Goal: Task Accomplishment & Management: Manage account settings

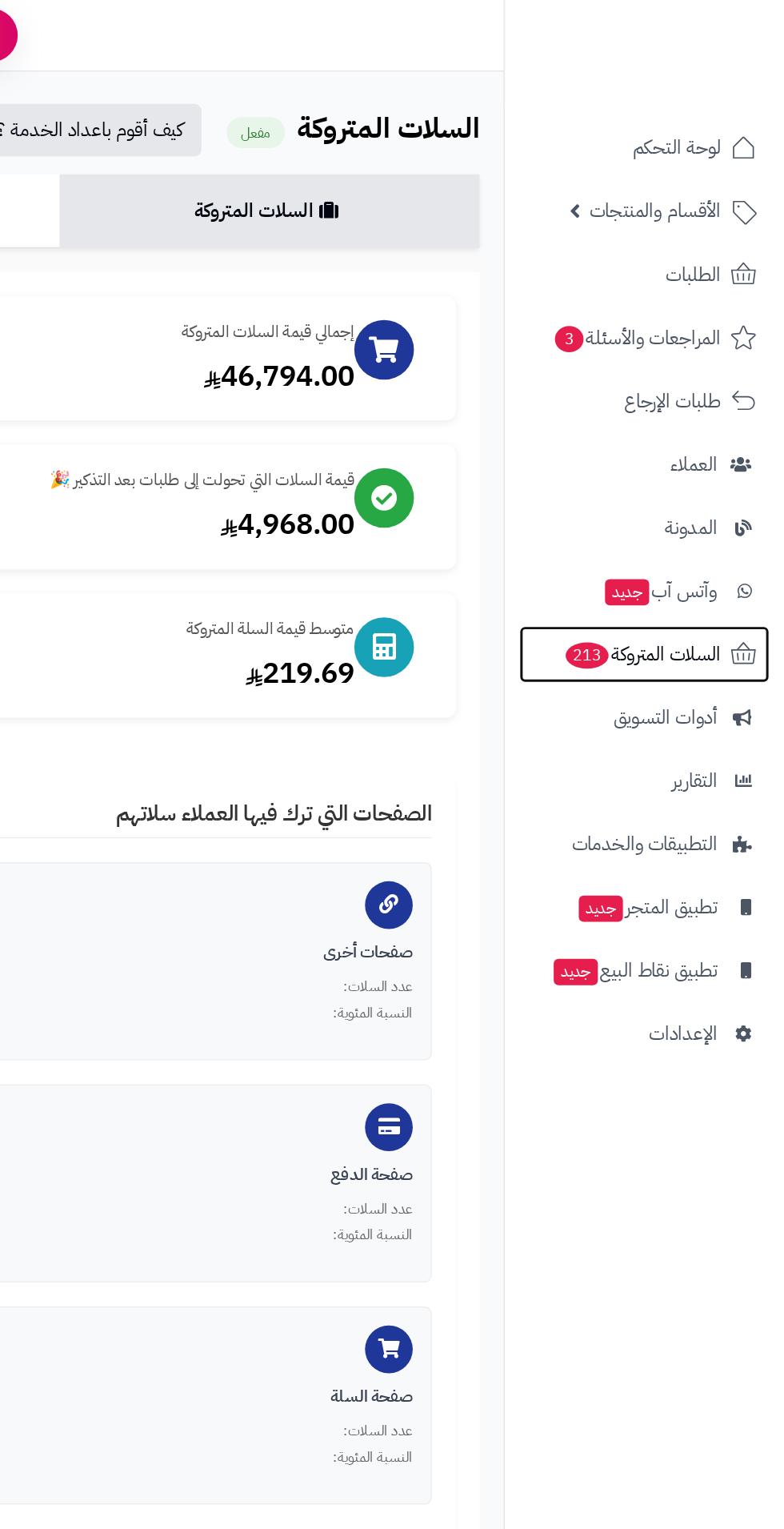
click at [718, 441] on span "السلات المتروكة 213" at bounding box center [689, 439] width 105 height 22
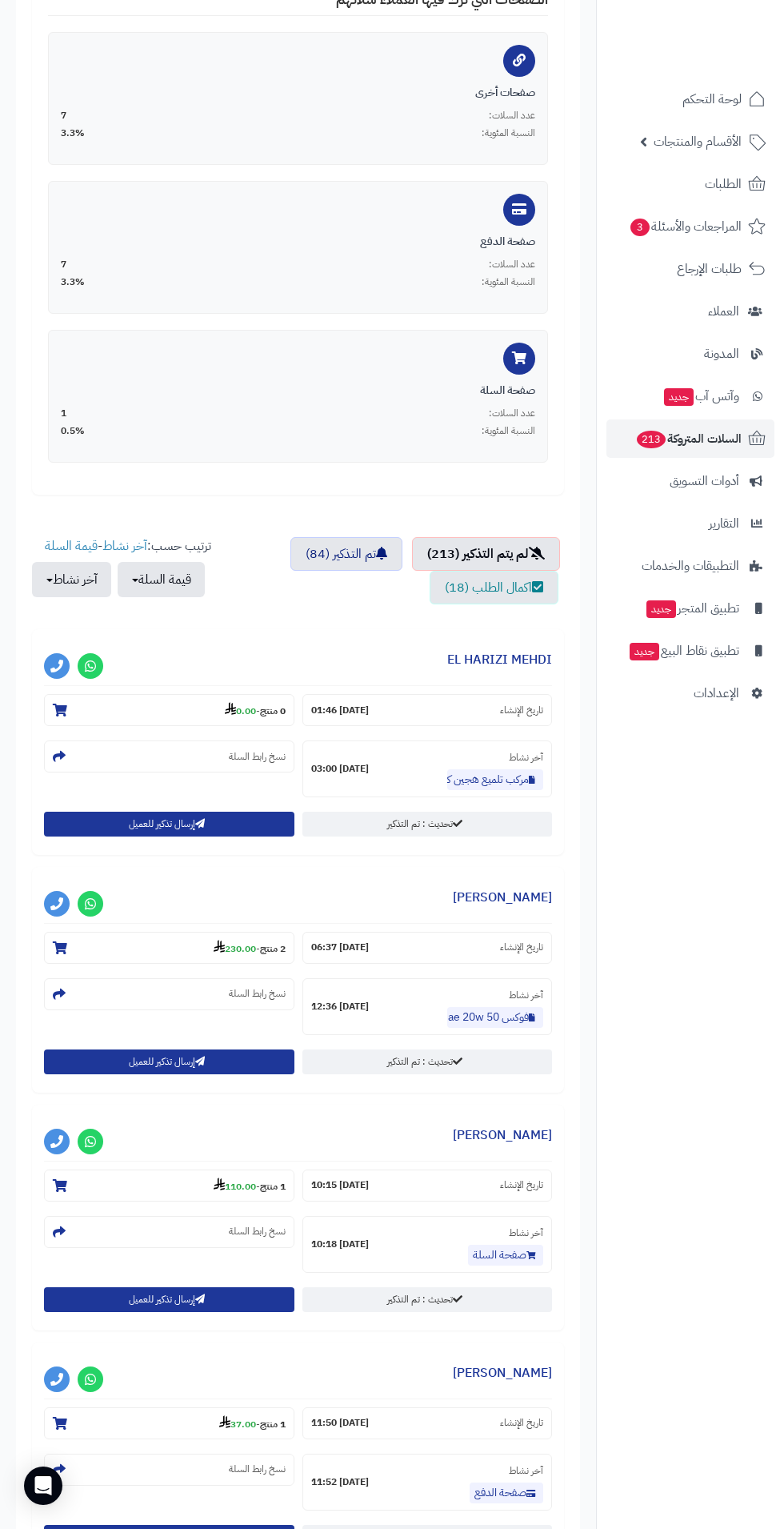
scroll to position [547, 0]
click at [246, 713] on strong "0.00" at bounding box center [240, 710] width 31 height 14
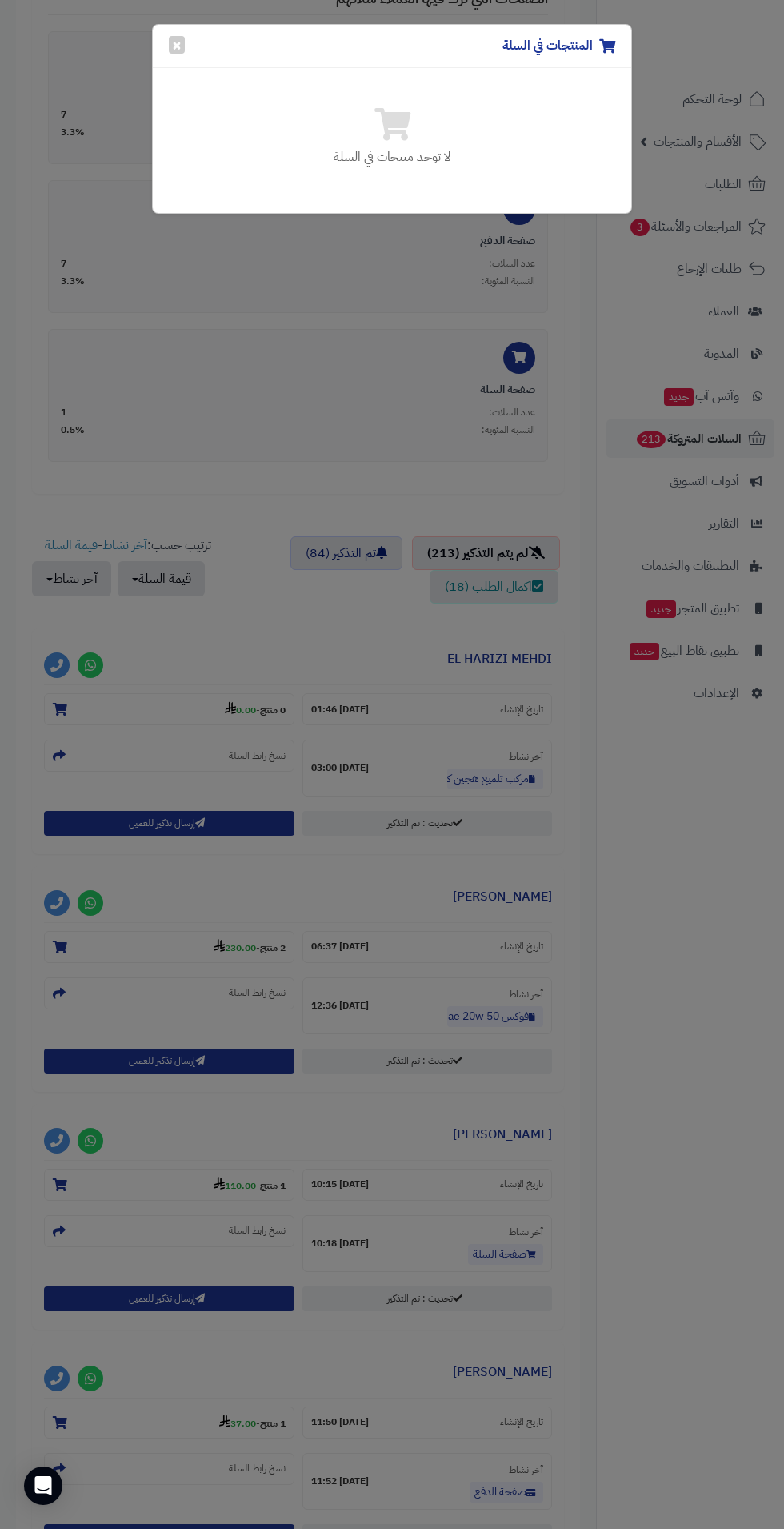
click at [534, 1022] on div "المنتجات في السلة × لا توجد منتجات في السلة" at bounding box center [392, 764] width 784 height 1529
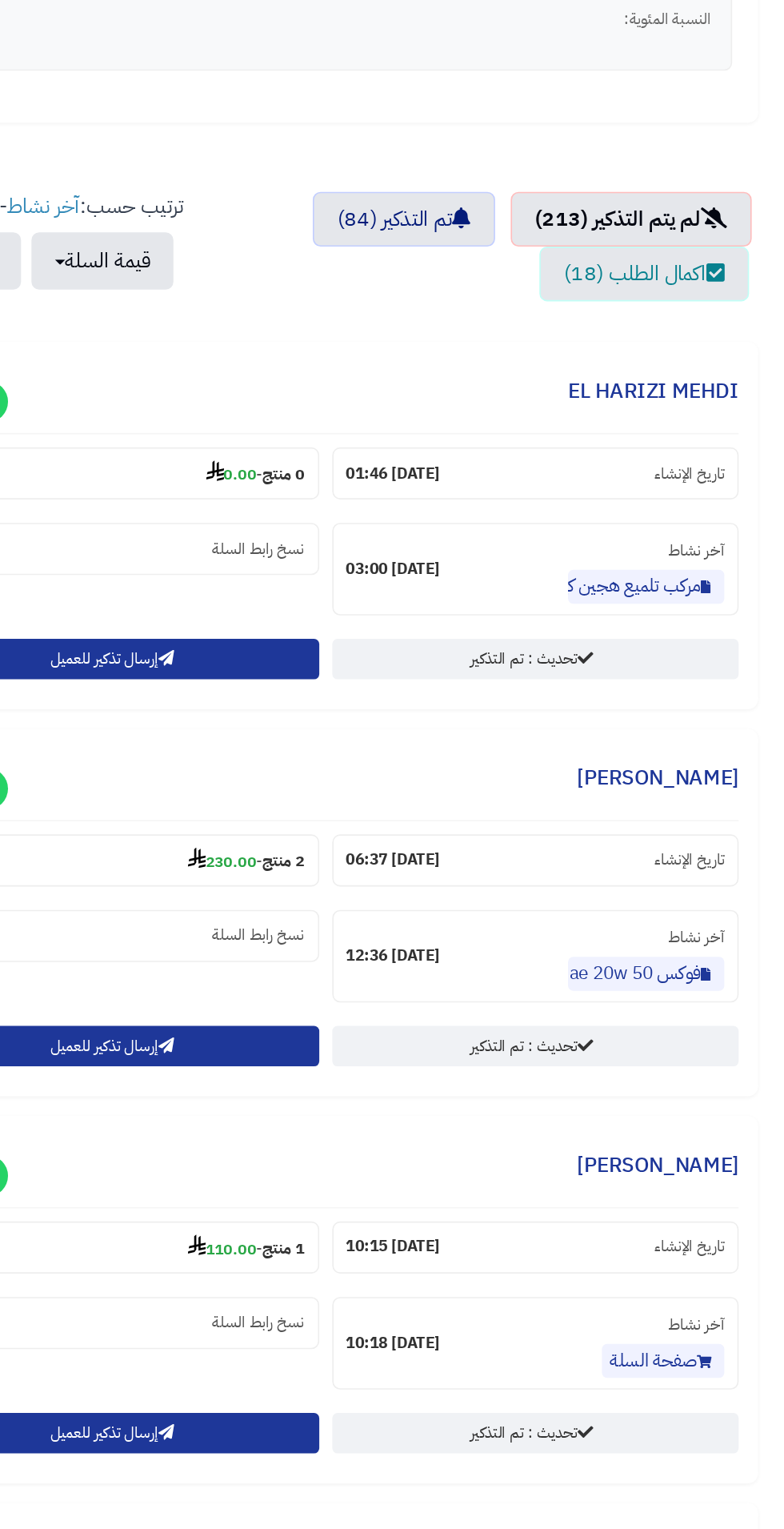
click at [200, 956] on section "2 منتج - 230.00" at bounding box center [169, 947] width 251 height 32
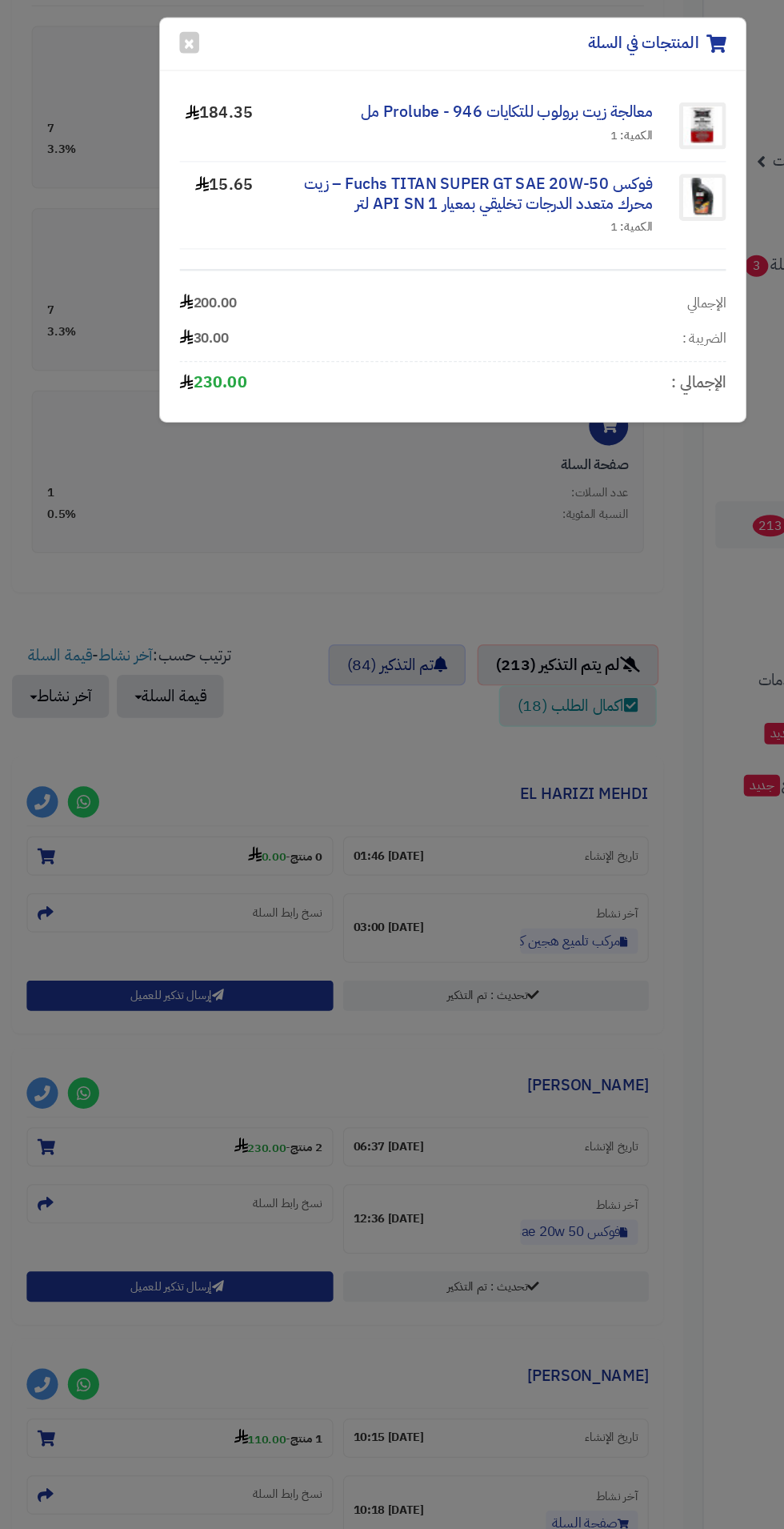
click at [218, 798] on div "المنتجات في السلة × معالجة زيت برولوب للتكايات Prolube - 946 مل الكمية: 1 184.3…" at bounding box center [392, 764] width 784 height 1529
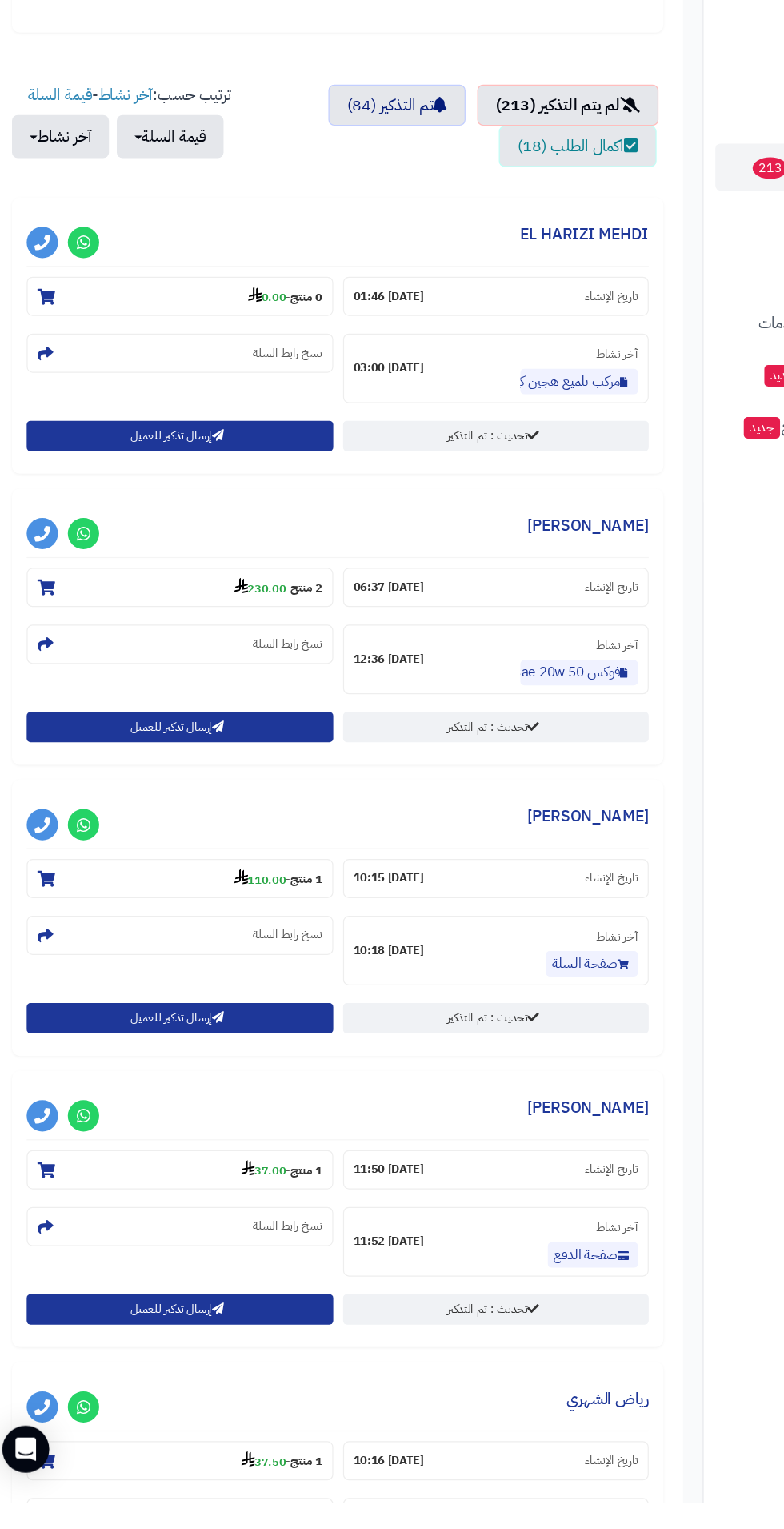
scroll to position [728, 0]
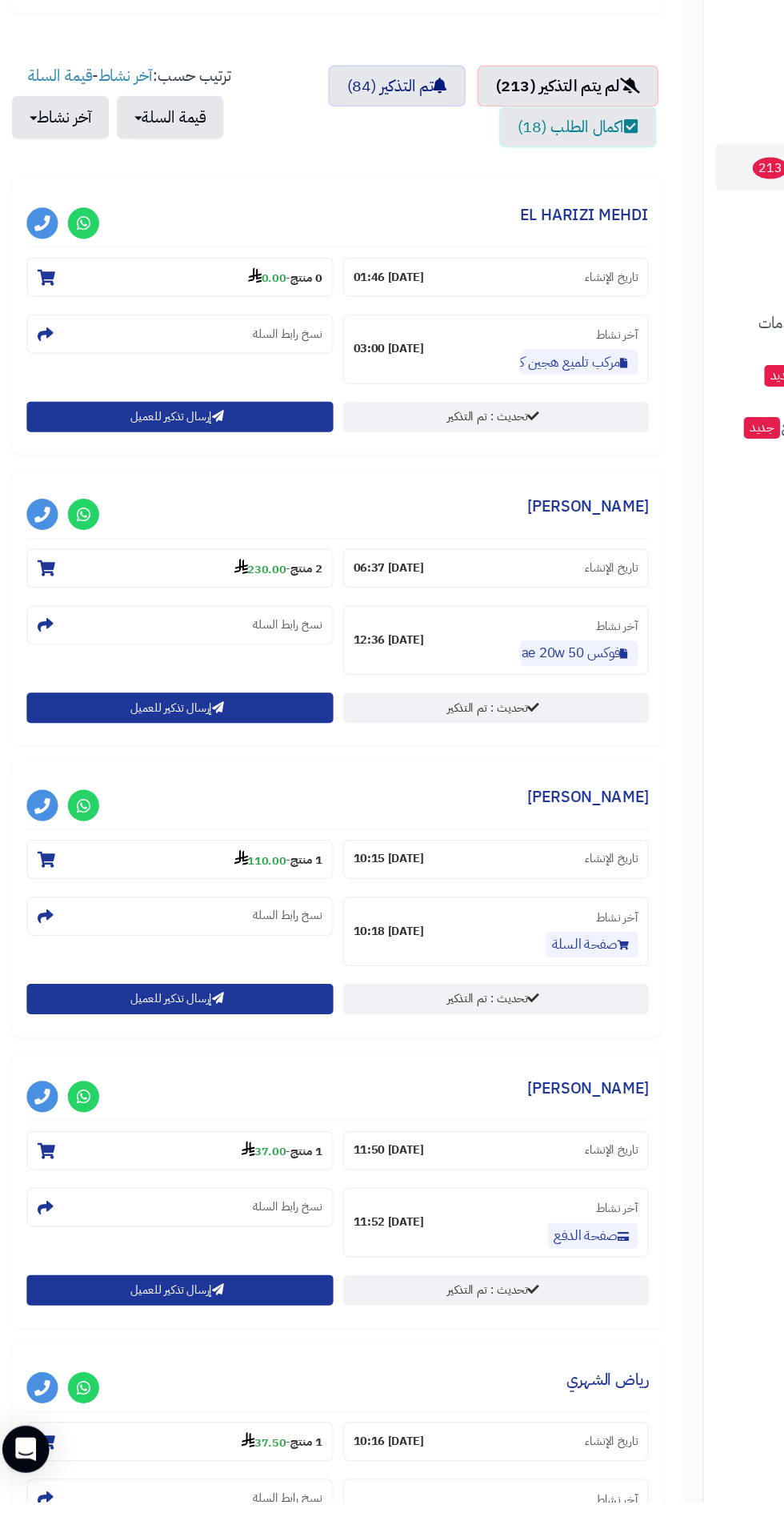
click at [174, 1010] on section "1 منتج - 110.00" at bounding box center [169, 1004] width 251 height 32
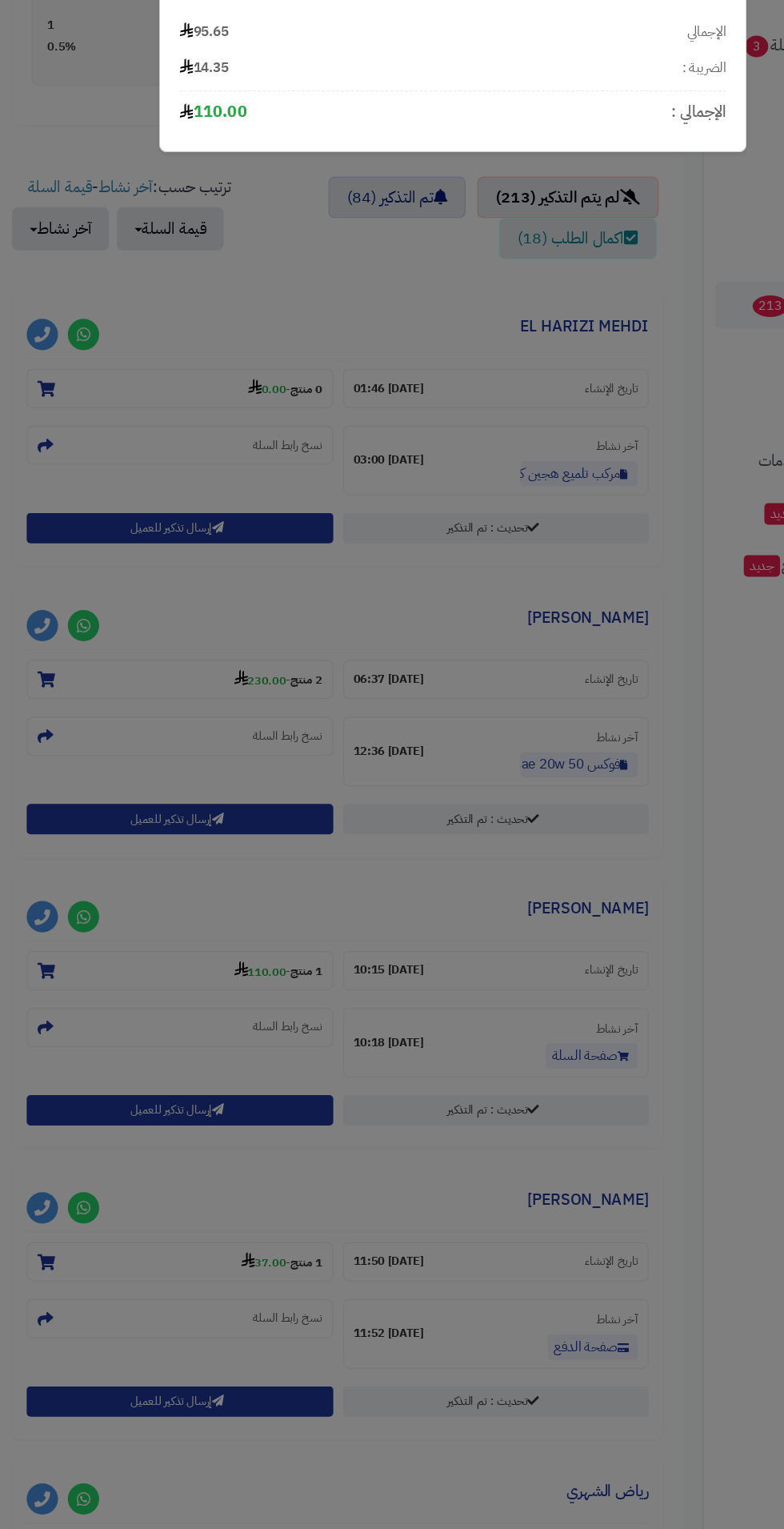
scroll to position [749, 0]
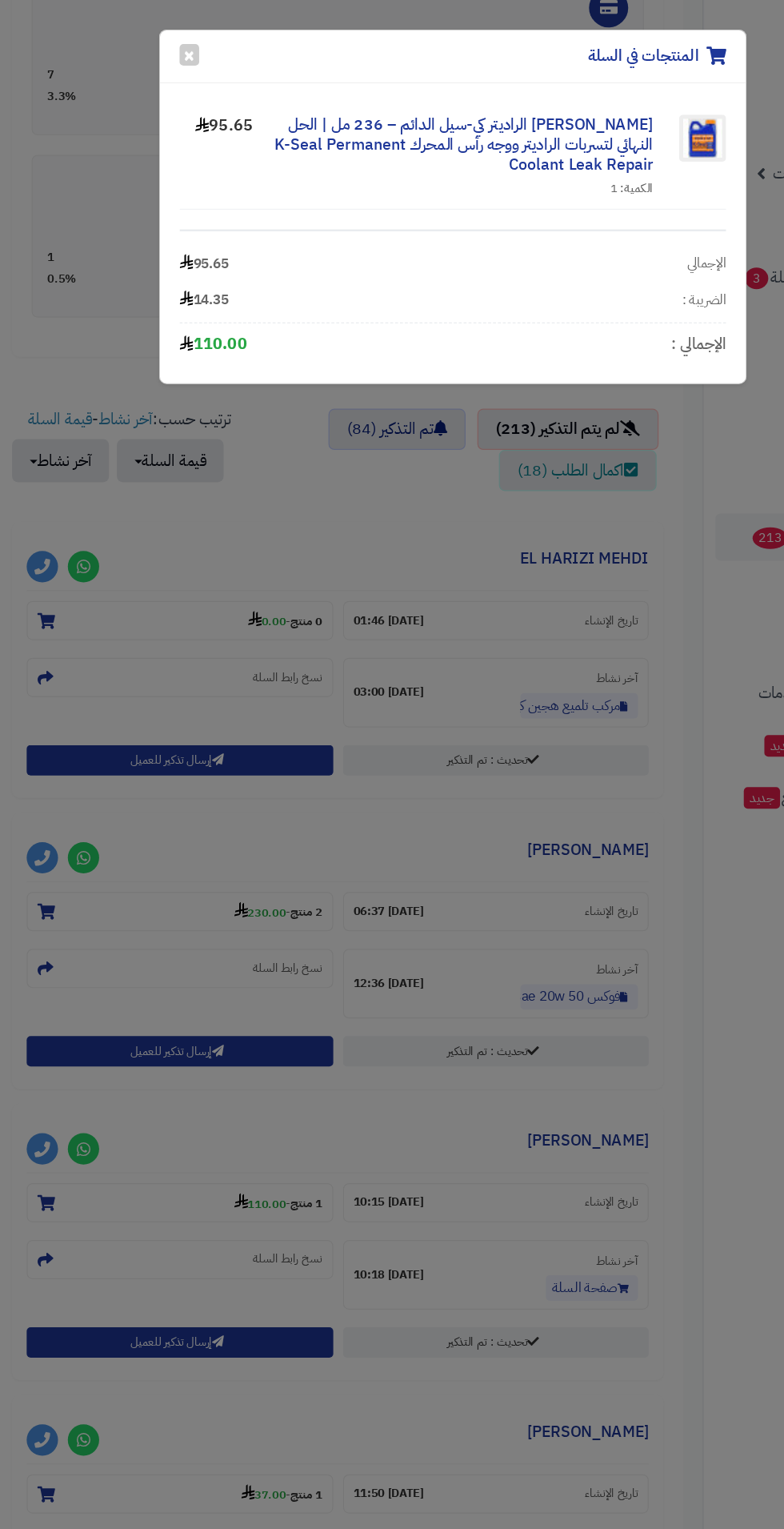
click at [469, 916] on div "المنتجات في السلة × مانع تسرب الراديتر كي-سيل الدائم – 236 مل | الحل النهائي لت…" at bounding box center [392, 764] width 784 height 1529
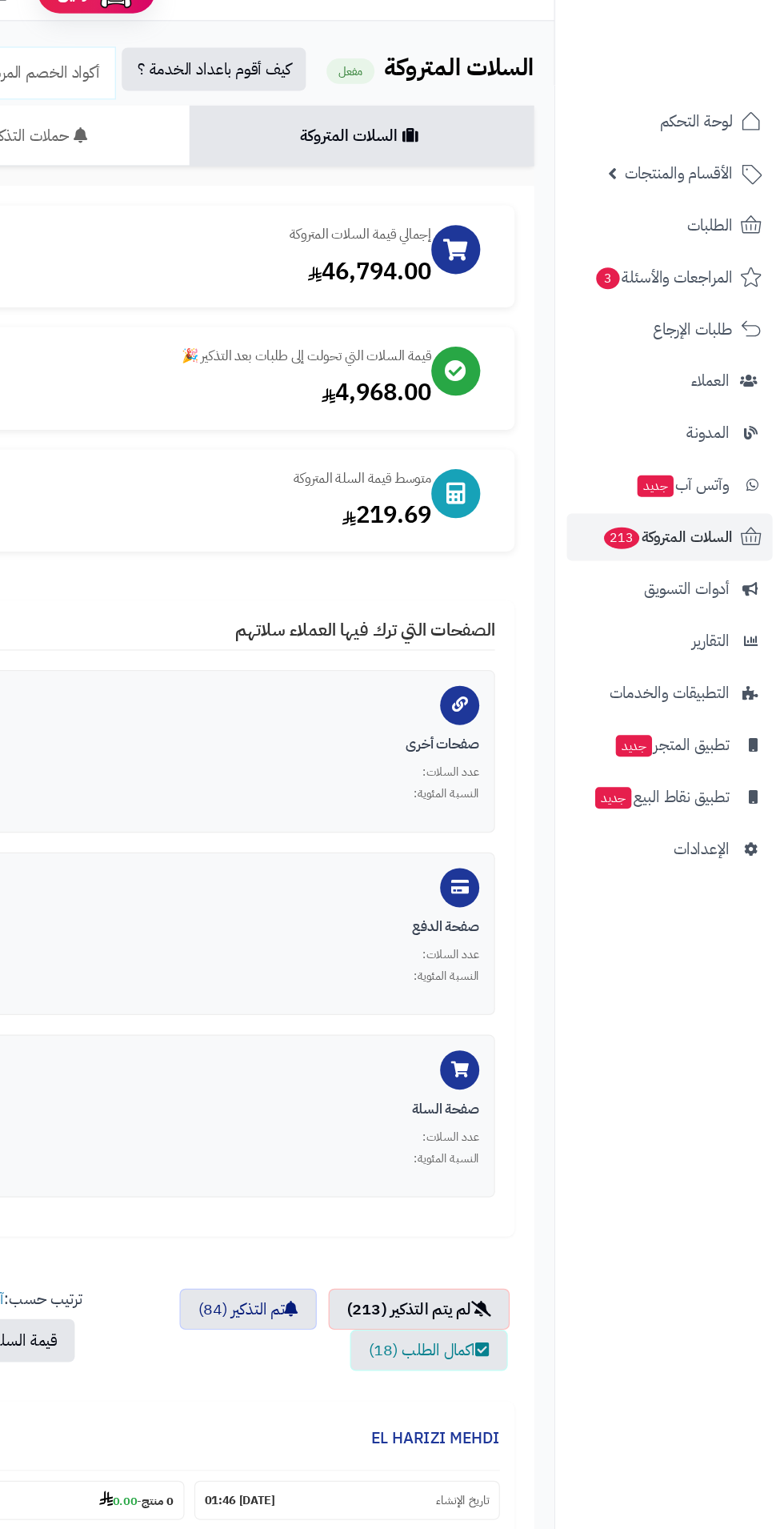
scroll to position [0, 0]
